Goal: Find specific page/section: Find specific page/section

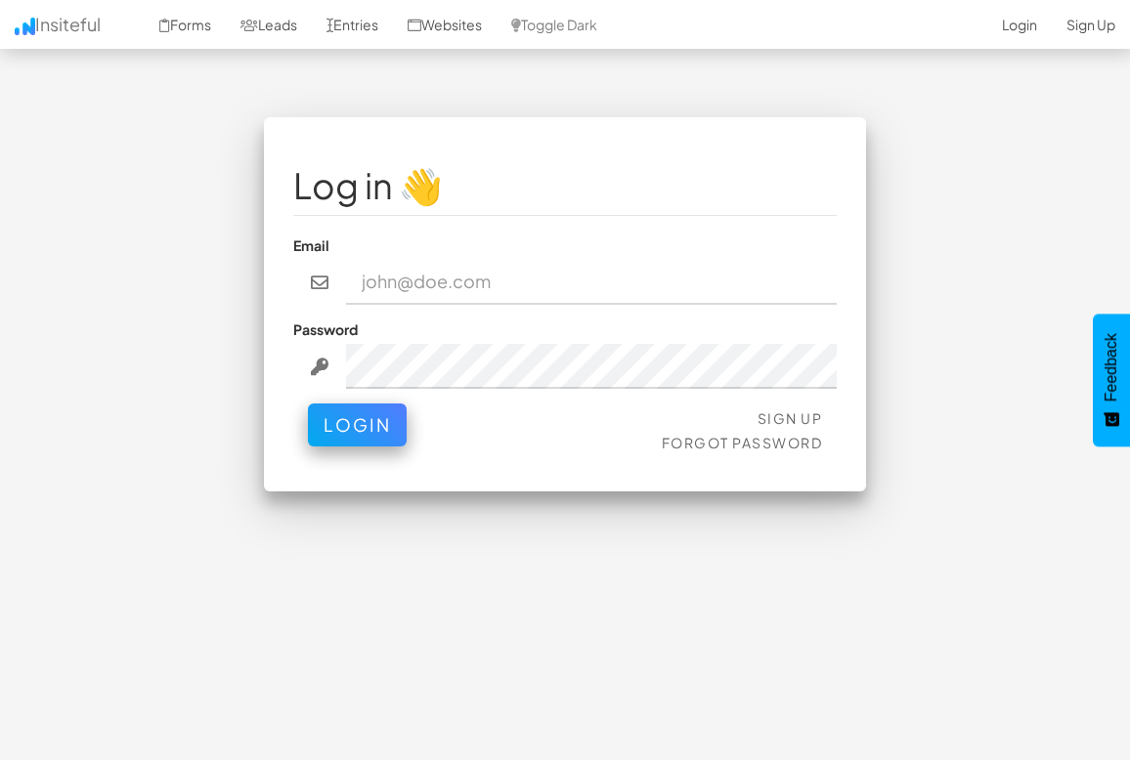
type input "[EMAIL_ADDRESS][DOMAIN_NAME]"
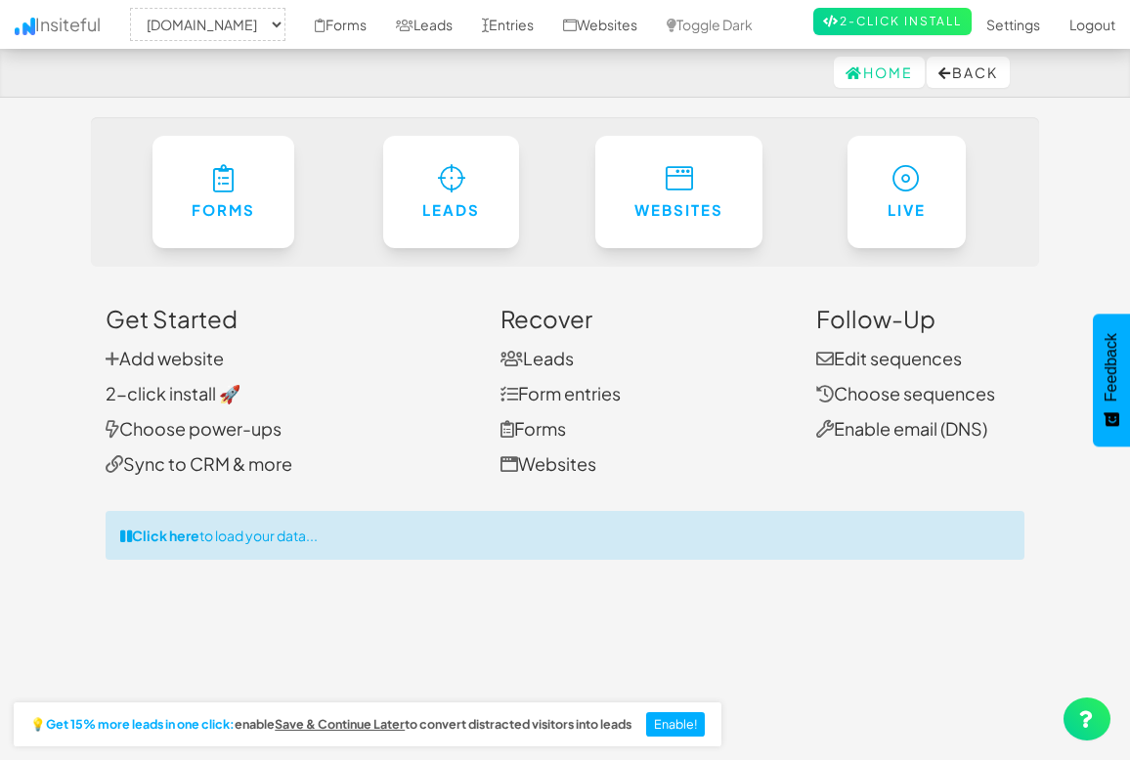
select select "2385"
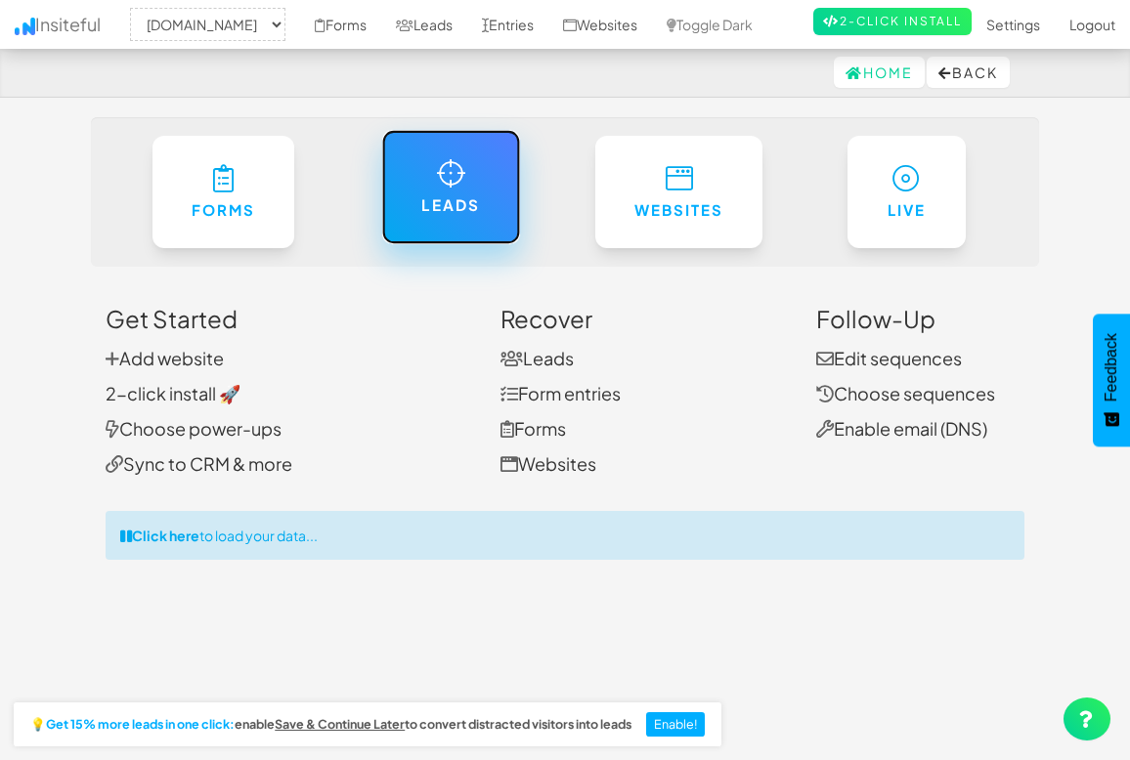
click at [473, 171] on link "Leads" at bounding box center [451, 187] width 139 height 114
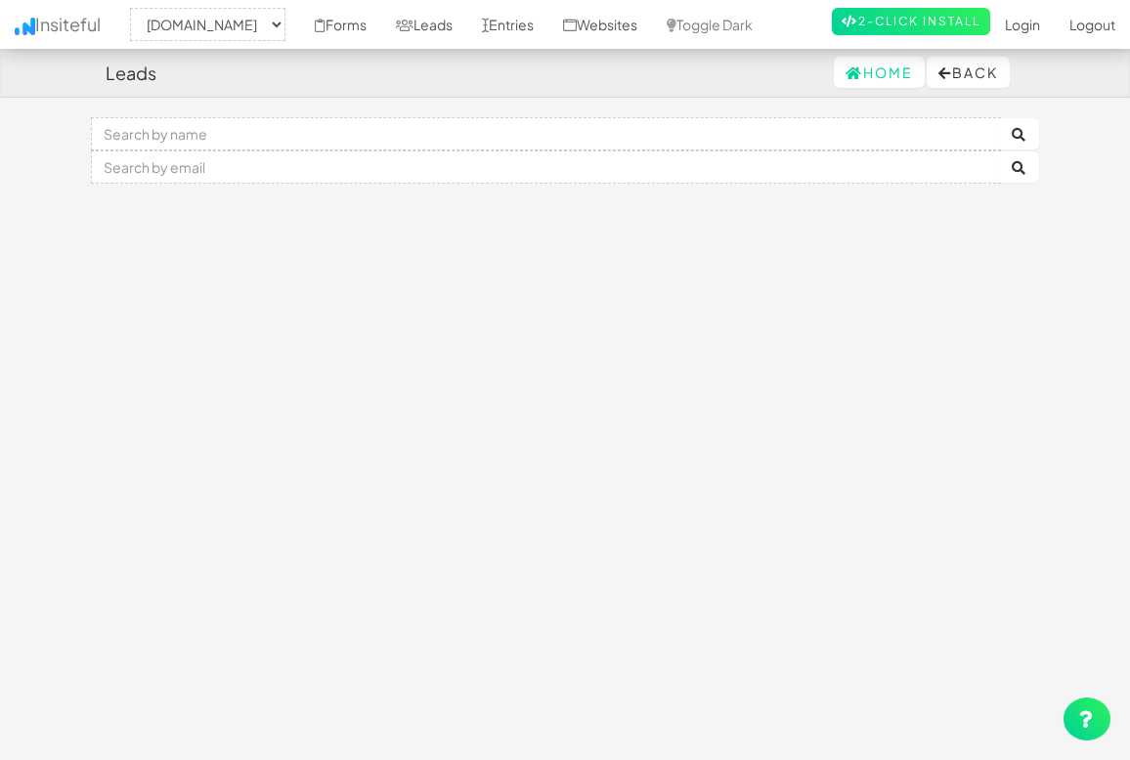
select select "2385"
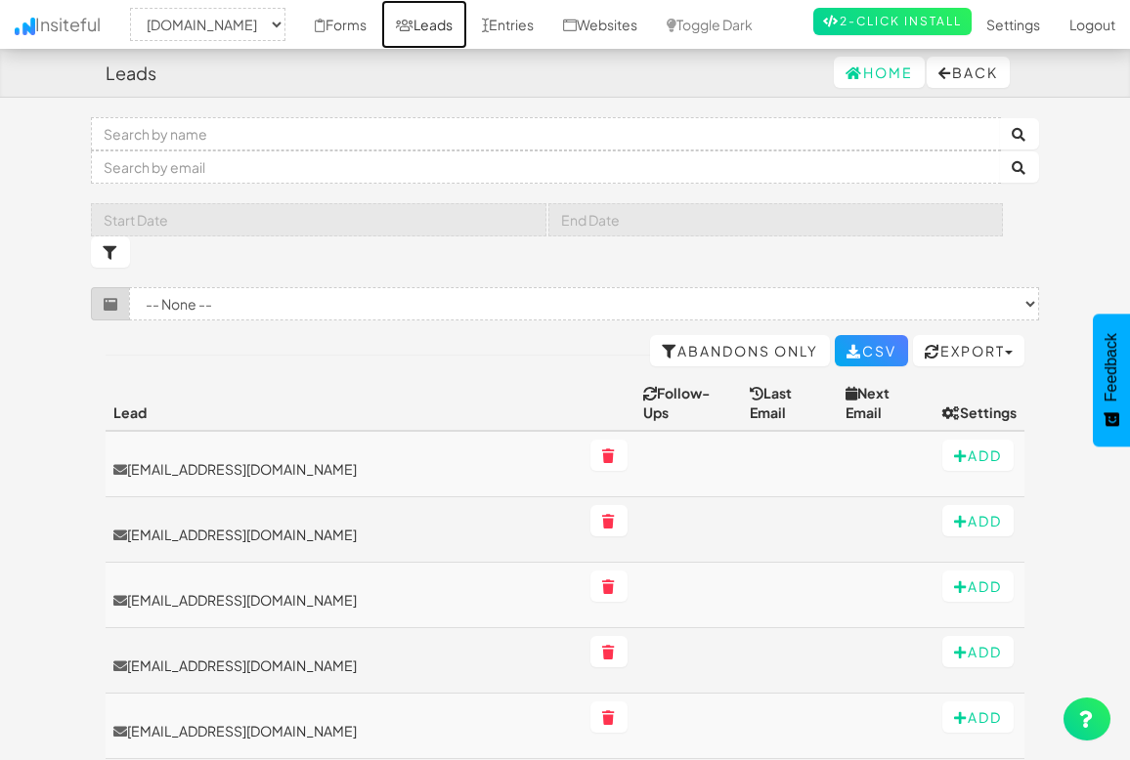
click at [467, 26] on link "Leads" at bounding box center [424, 24] width 86 height 49
click at [548, 21] on link "Entries" at bounding box center [507, 24] width 81 height 49
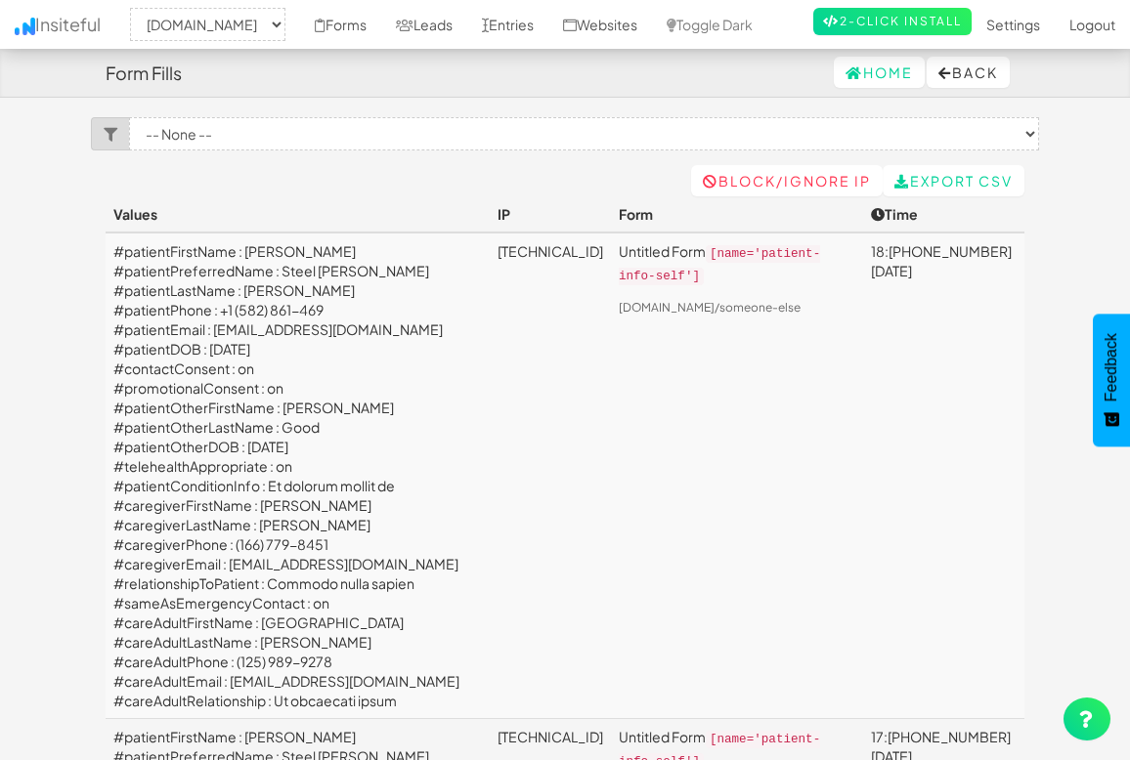
select select "2385"
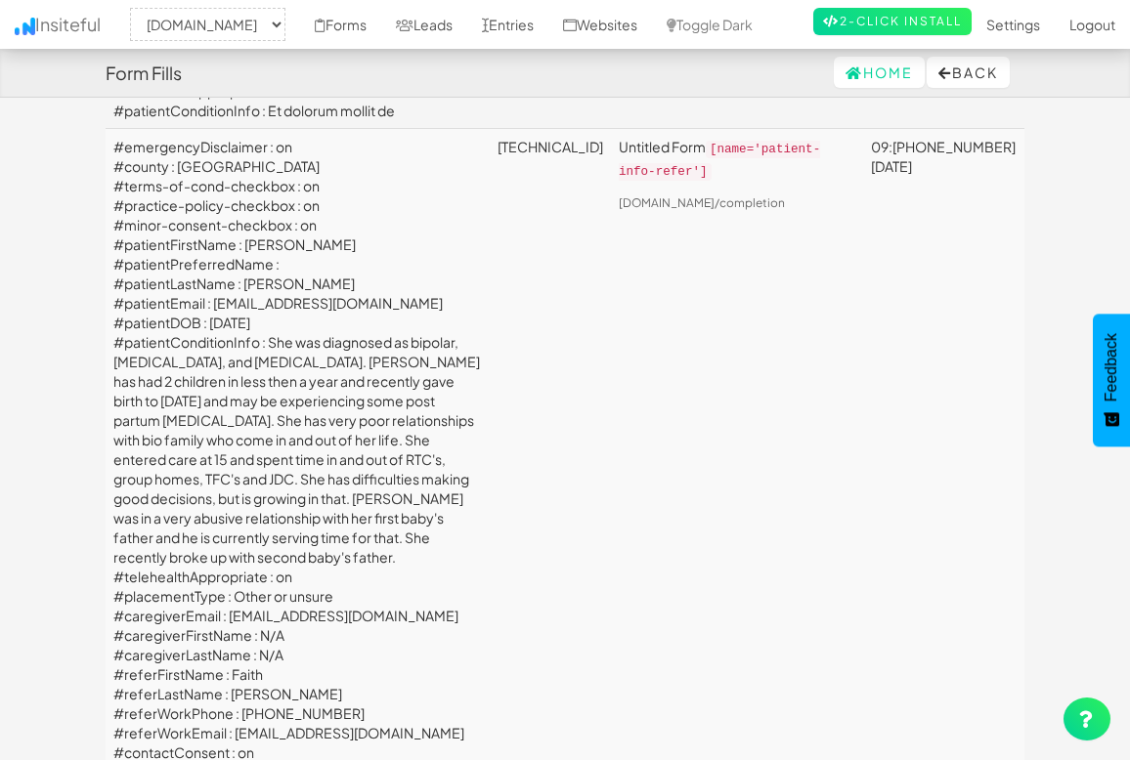
scroll to position [859, 0]
